Goal: Information Seeking & Learning: Learn about a topic

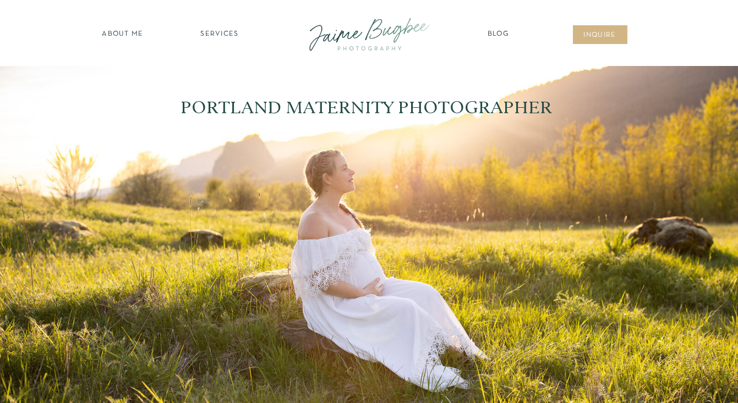
click at [225, 35] on nav "SERVICES" at bounding box center [220, 34] width 62 height 11
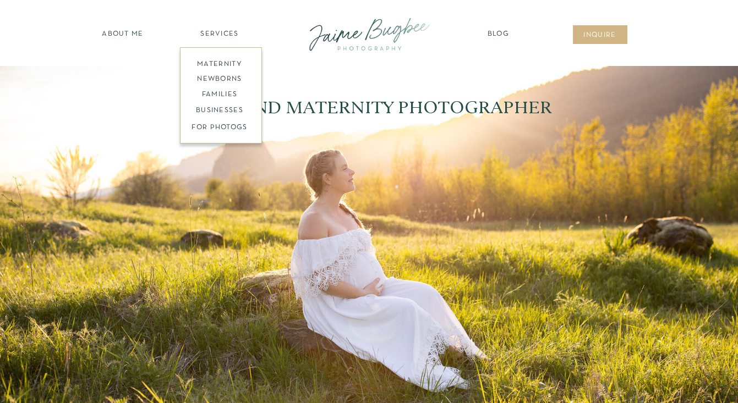
click at [219, 61] on nav "maternity" at bounding box center [220, 63] width 72 height 8
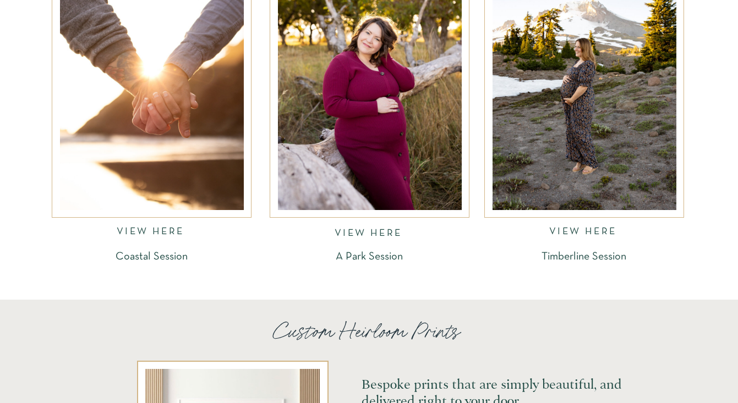
scroll to position [1730, 0]
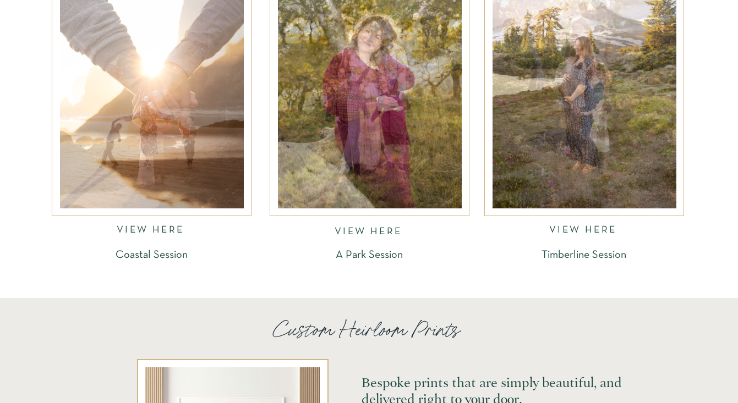
click at [549, 168] on div at bounding box center [585, 85] width 184 height 247
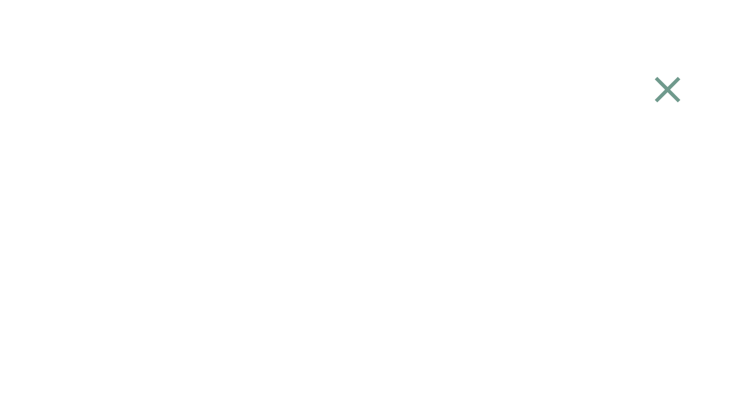
scroll to position [1601, 0]
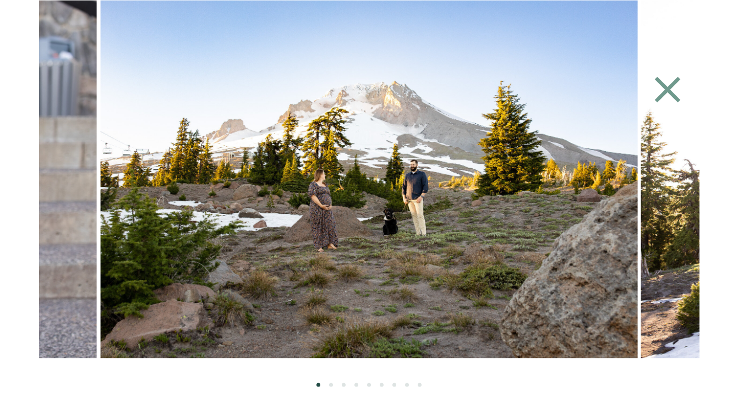
click at [534, 210] on img at bounding box center [369, 179] width 538 height 358
click at [583, 277] on img at bounding box center [369, 179] width 538 height 358
click at [329, 385] on li "Page dot 2" at bounding box center [331, 385] width 4 height 4
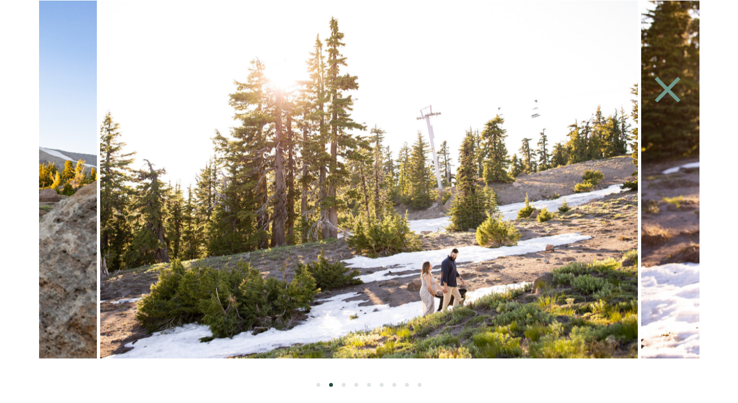
click at [347, 386] on ol at bounding box center [369, 372] width 661 height 29
click at [359, 386] on ol at bounding box center [369, 372] width 661 height 29
click at [354, 385] on li "Page dot 4" at bounding box center [356, 385] width 4 height 4
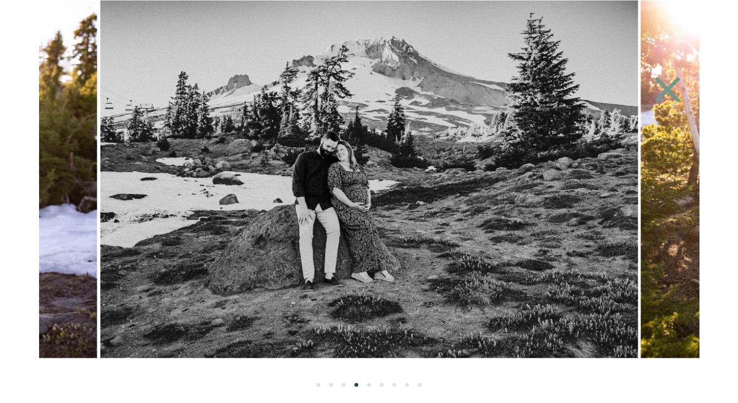
click at [369, 385] on li "Page dot 5" at bounding box center [369, 385] width 4 height 4
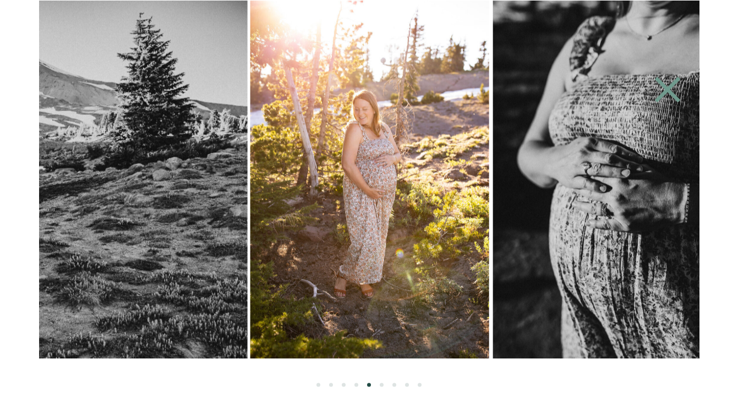
click at [386, 385] on ol at bounding box center [369, 372] width 661 height 29
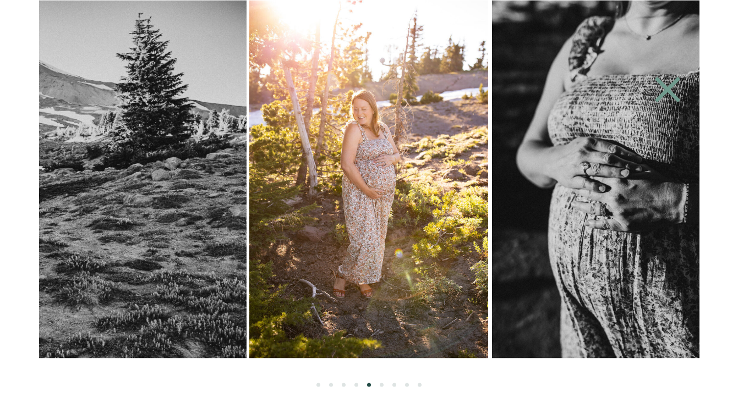
click at [393, 385] on li "Page dot 7" at bounding box center [394, 385] width 4 height 4
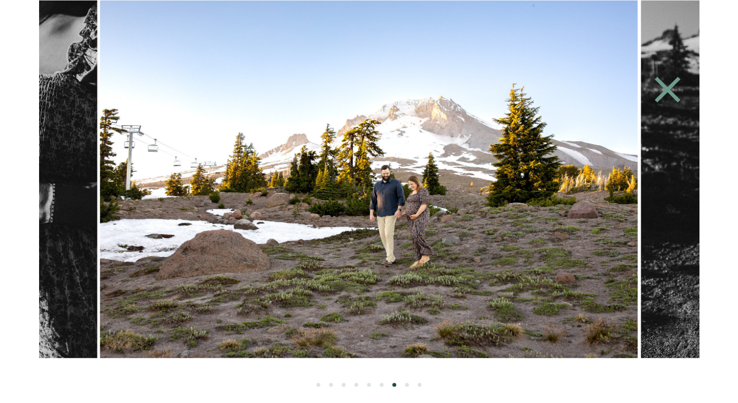
click at [412, 383] on ol at bounding box center [369, 372] width 661 height 29
click at [407, 383] on li "Page dot 8" at bounding box center [407, 385] width 4 height 4
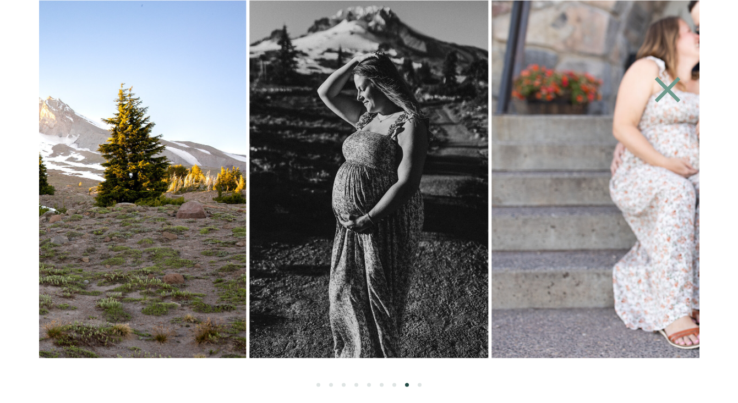
click at [668, 89] on icon at bounding box center [667, 90] width 26 height 26
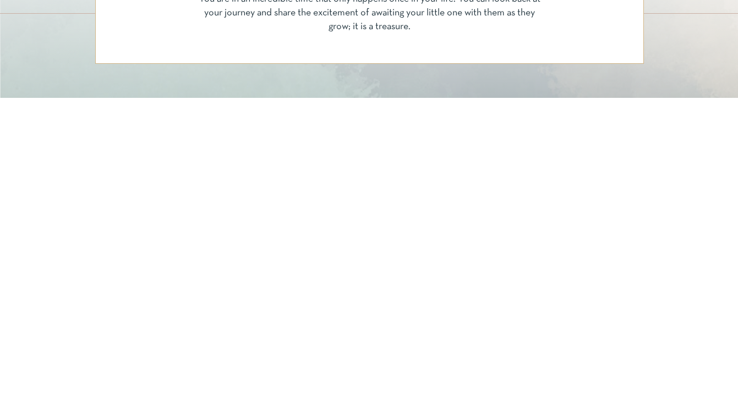
scroll to position [0, 0]
